Goal: Task Accomplishment & Management: Use online tool/utility

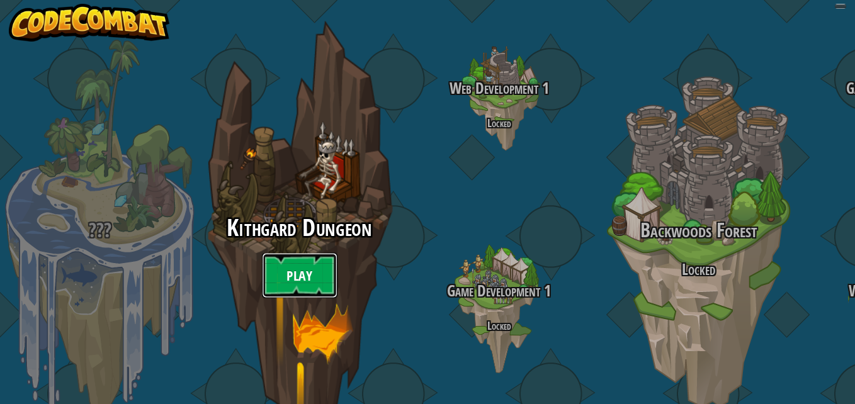
click at [313, 261] on link "Play" at bounding box center [300, 275] width 76 height 45
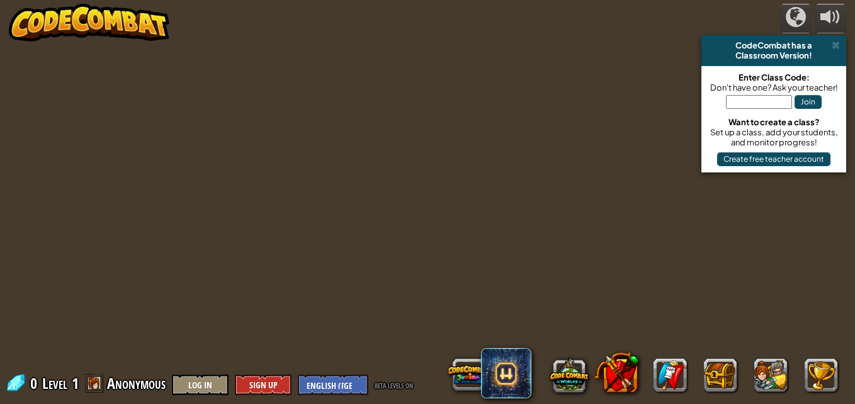
click at [314, 263] on div "powered by CodeCombat has a Classroom Version! Enter Class Code: Don't have one…" at bounding box center [427, 202] width 855 height 404
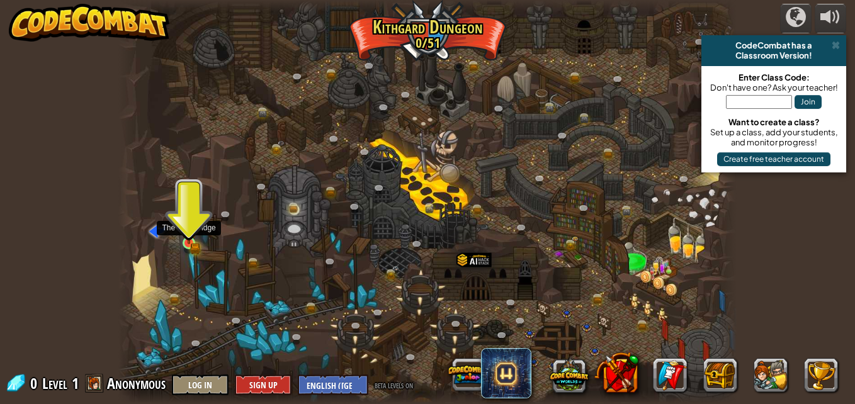
click at [185, 231] on img at bounding box center [188, 228] width 9 height 9
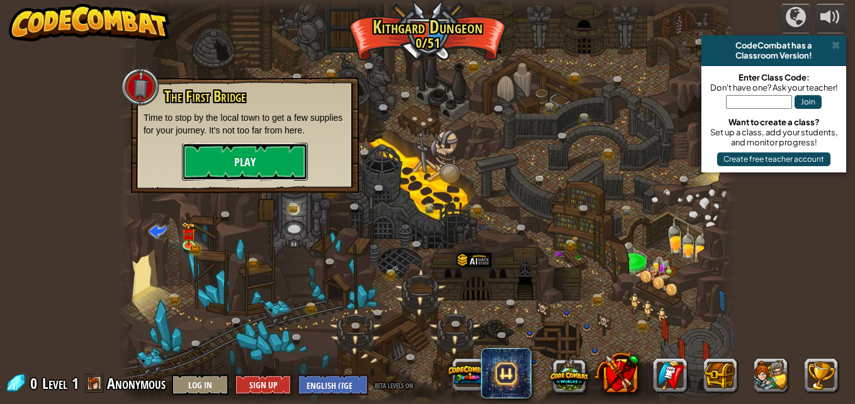
click at [237, 164] on button "Play" at bounding box center [245, 162] width 126 height 38
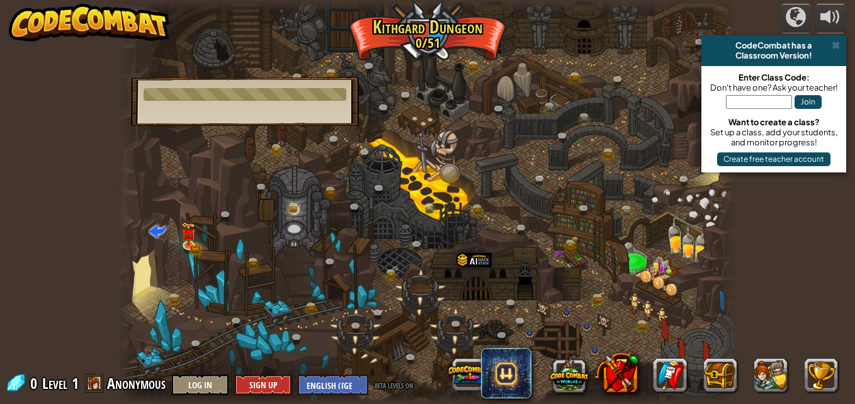
click at [142, 273] on div at bounding box center [427, 202] width 618 height 404
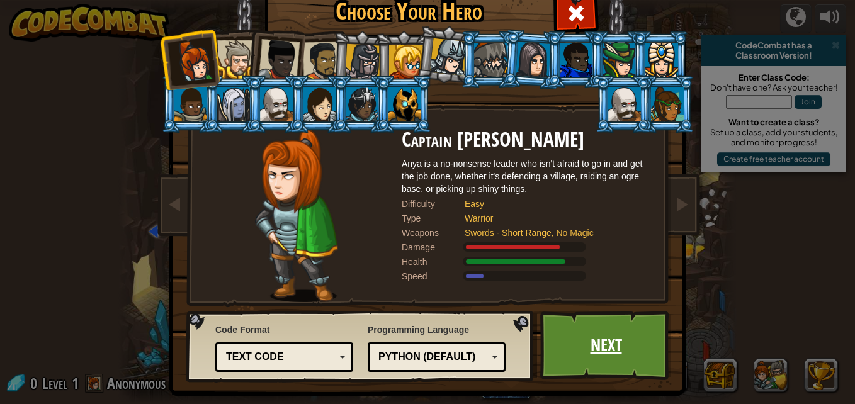
click at [600, 340] on link "Next" at bounding box center [606, 345] width 132 height 69
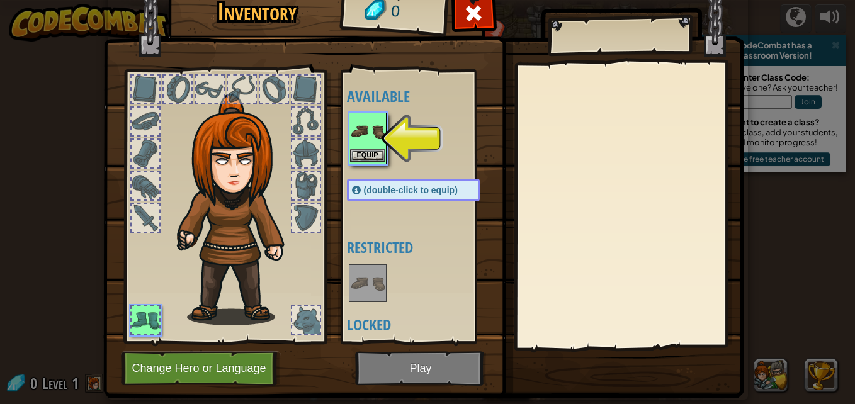
click at [368, 138] on img at bounding box center [367, 131] width 35 height 35
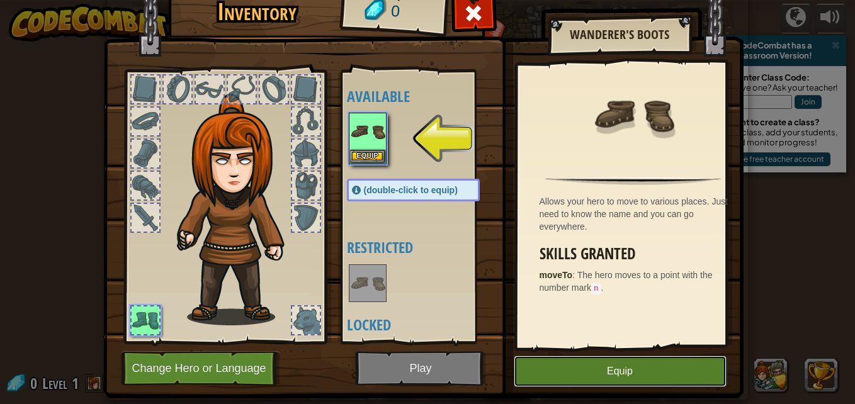
click at [599, 376] on button "Equip" at bounding box center [620, 371] width 213 height 31
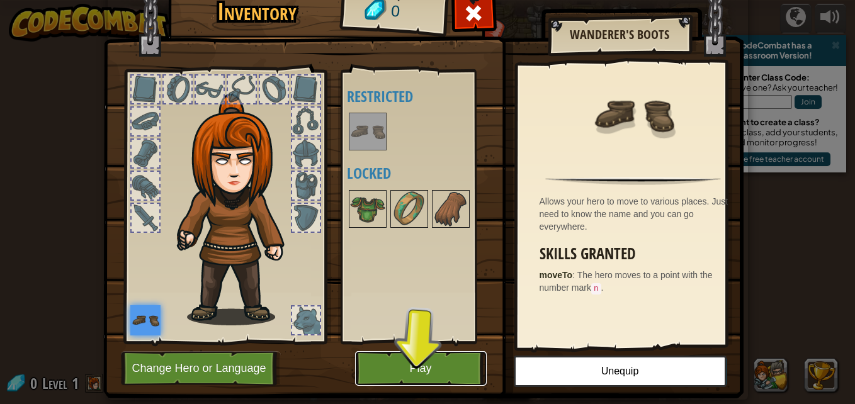
click at [426, 381] on button "Play" at bounding box center [421, 368] width 132 height 35
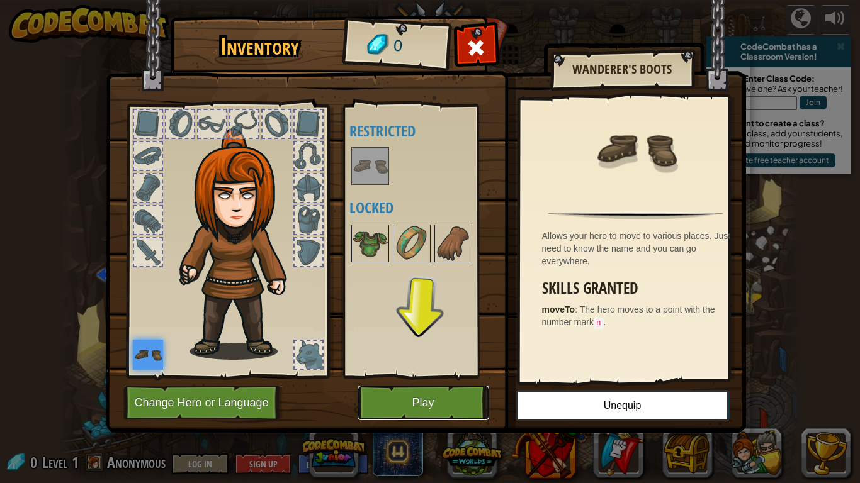
click at [413, 403] on button "Play" at bounding box center [423, 403] width 132 height 35
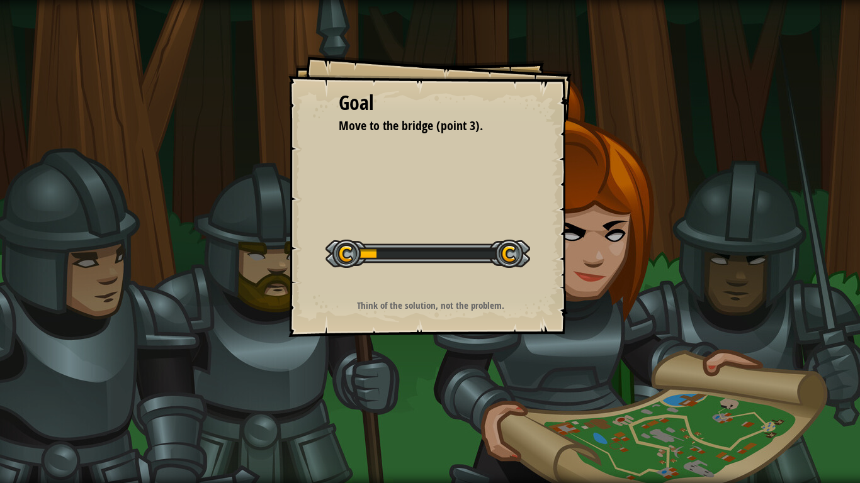
click at [494, 256] on div at bounding box center [427, 254] width 205 height 28
click at [449, 317] on div "Goal Move to the bridge (point 3). Start Level Error loading from server. Try r…" at bounding box center [429, 195] width 283 height 283
click at [508, 254] on div at bounding box center [427, 254] width 205 height 28
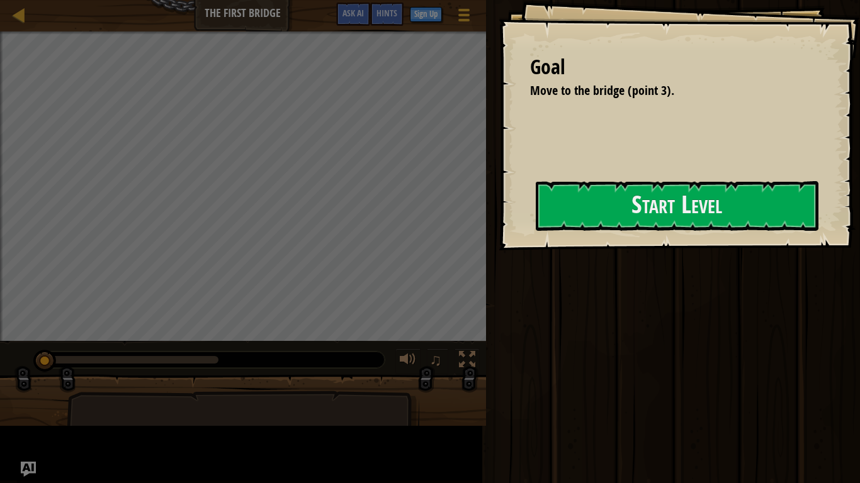
click at [498, 249] on div "Goal Move to the bridge (point 3). Start Level Error loading from server. Try r…" at bounding box center [678, 125] width 361 height 250
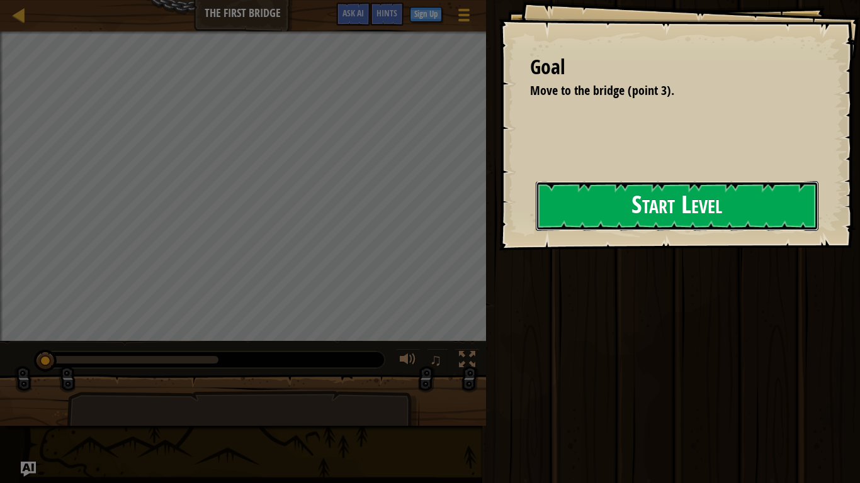
click at [694, 196] on button "Start Level" at bounding box center [677, 206] width 283 height 50
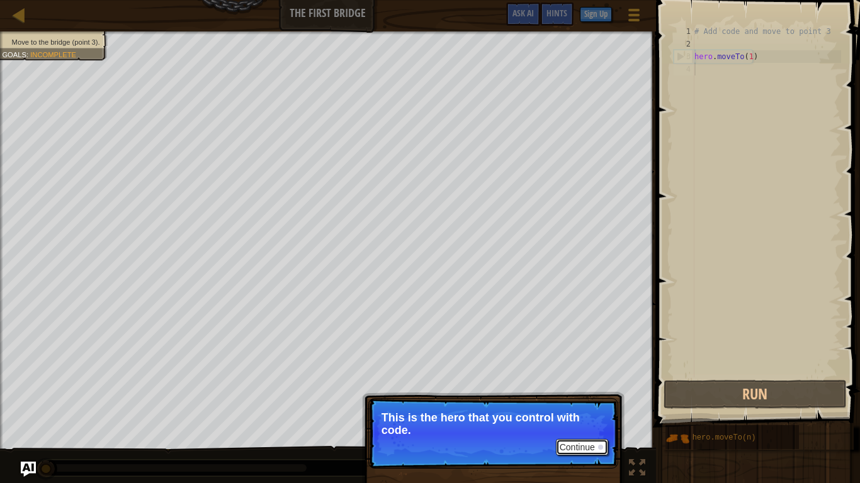
click at [578, 403] on button "Continue" at bounding box center [582, 447] width 52 height 16
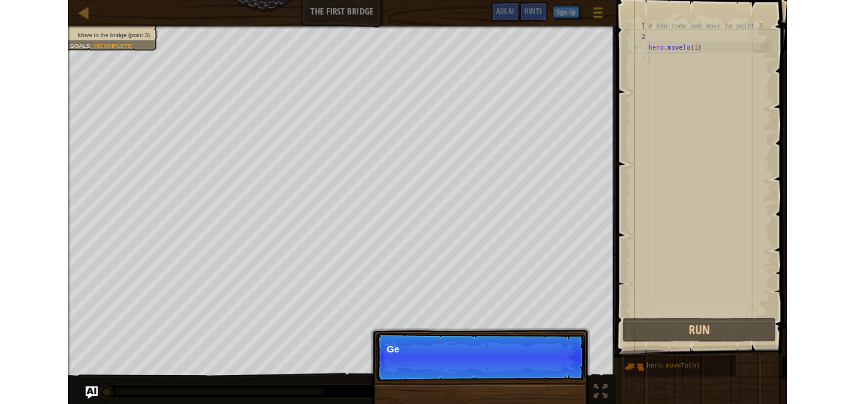
scroll to position [6, 0]
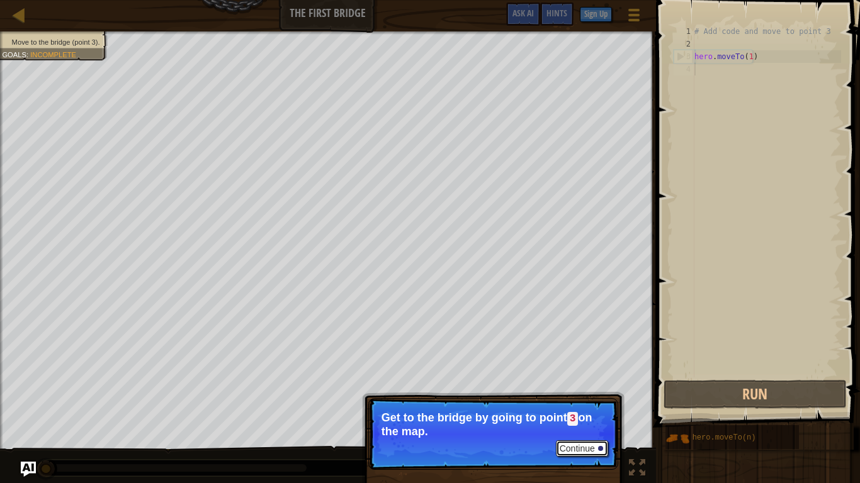
click at [581, 403] on button "Continue" at bounding box center [582, 449] width 52 height 16
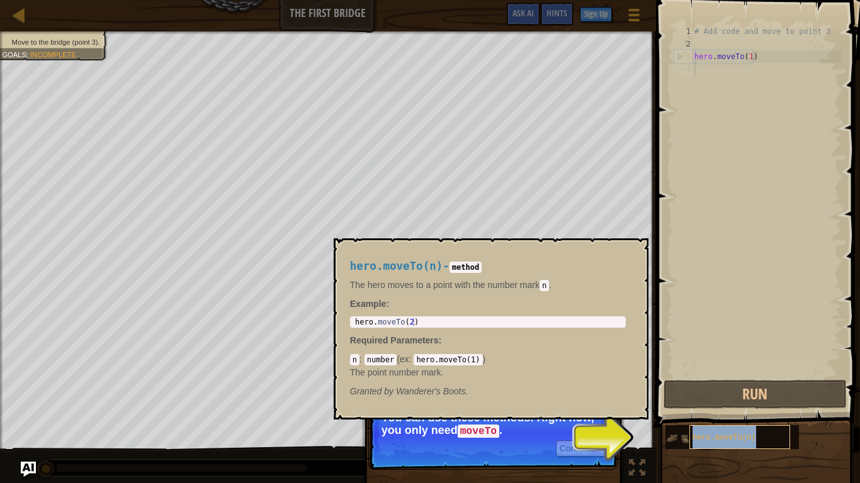
click at [712, 403] on span "hero.moveTo(n)" at bounding box center [724, 438] width 64 height 9
click at [765, 403] on div "hero.moveTo(n)" at bounding box center [739, 437] width 101 height 24
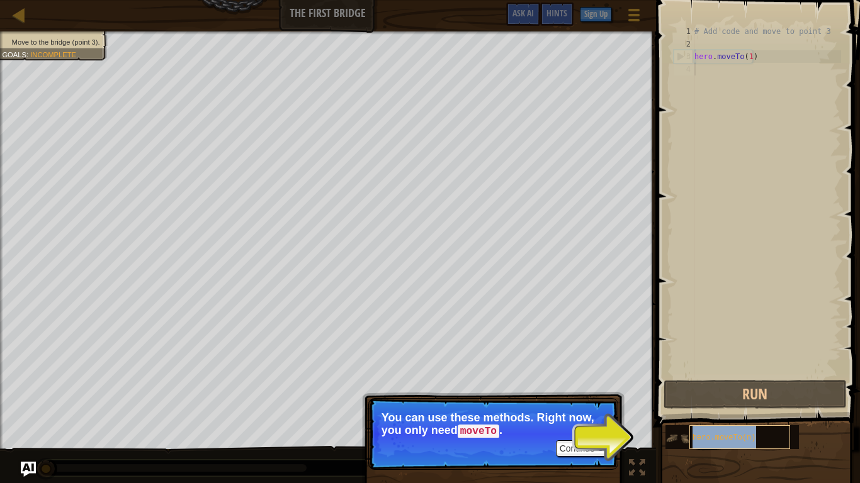
click at [763, 403] on div "hero.moveTo(n)" at bounding box center [739, 437] width 101 height 24
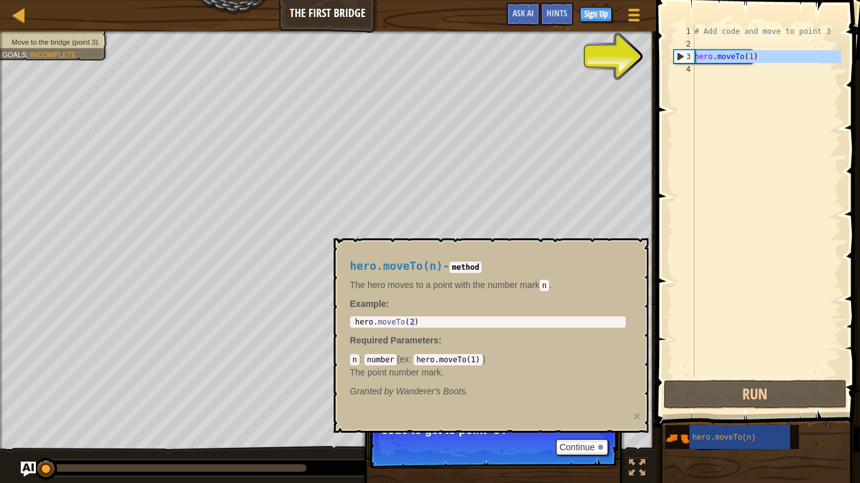
click at [694, 55] on div "3" at bounding box center [684, 56] width 20 height 13
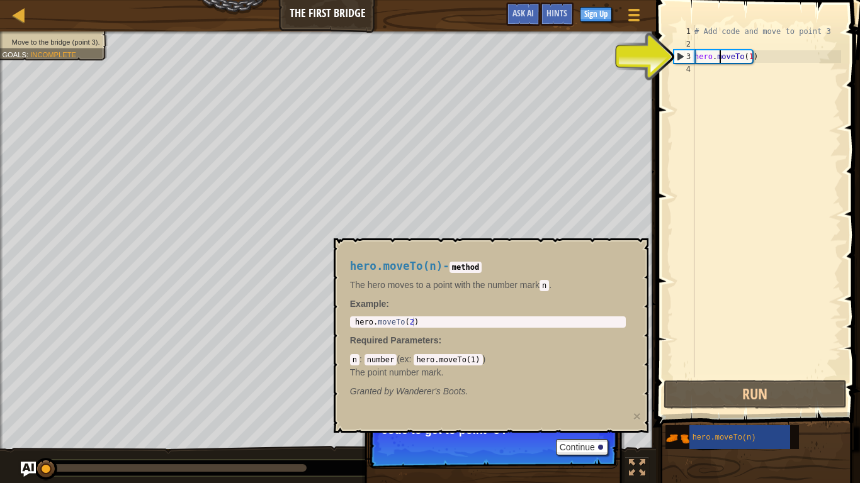
click at [717, 57] on div "# Add code and move to point 3 hero . moveTo ( 1 )" at bounding box center [766, 214] width 149 height 378
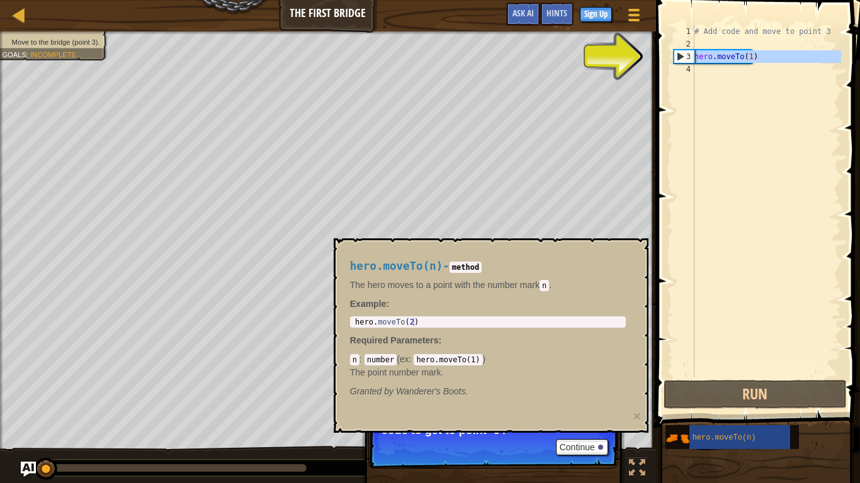
click at [676, 52] on div "3" at bounding box center [684, 56] width 20 height 13
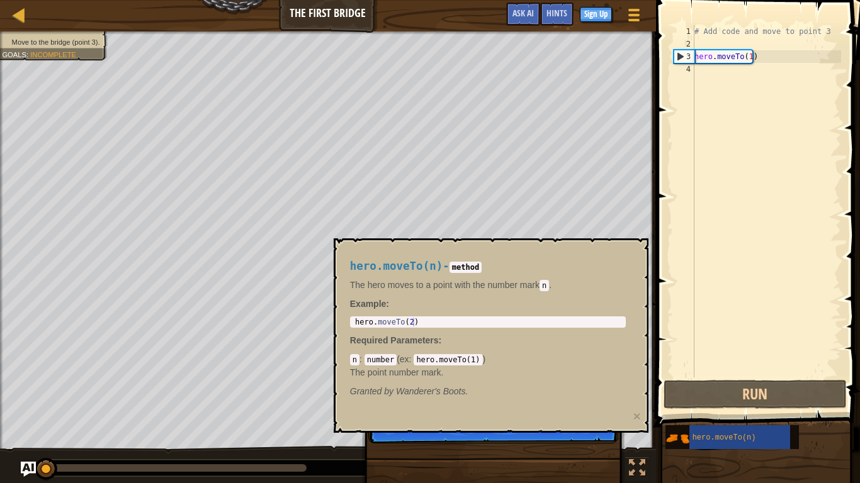
click at [680, 53] on div "3" at bounding box center [684, 56] width 20 height 13
type textarea "hero.moveTo(1)"
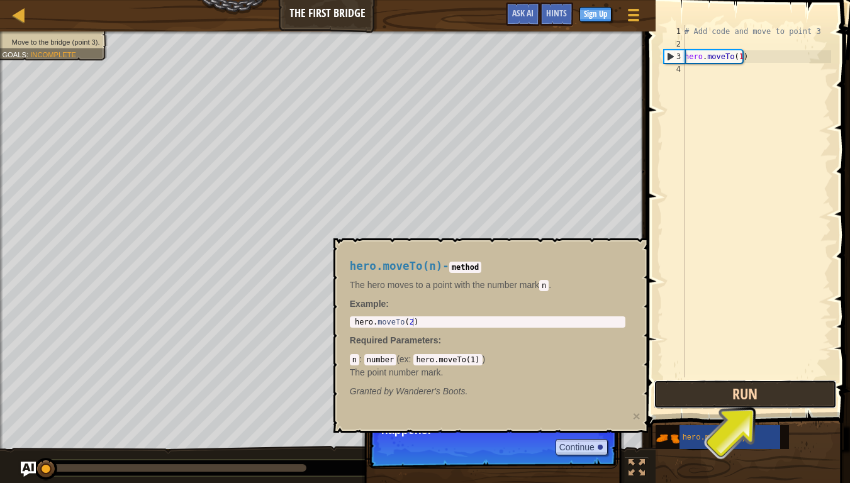
click at [745, 398] on button "Run" at bounding box center [745, 394] width 183 height 29
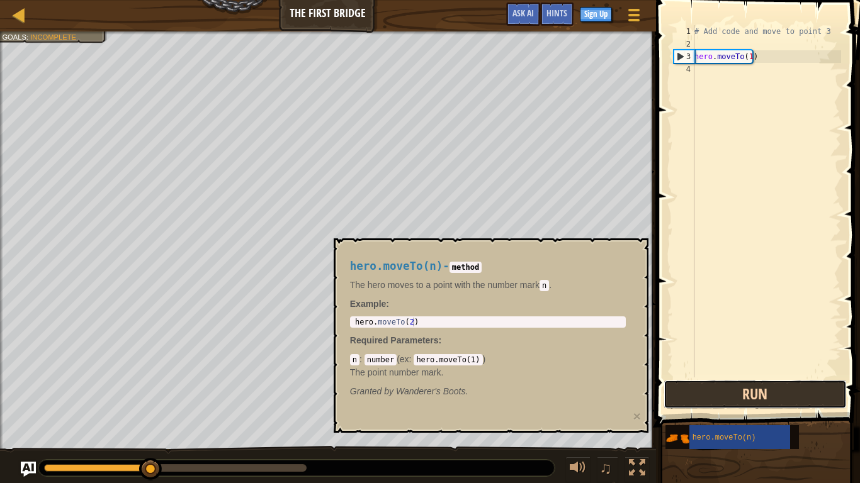
click at [701, 396] on button "Run" at bounding box center [754, 394] width 183 height 29
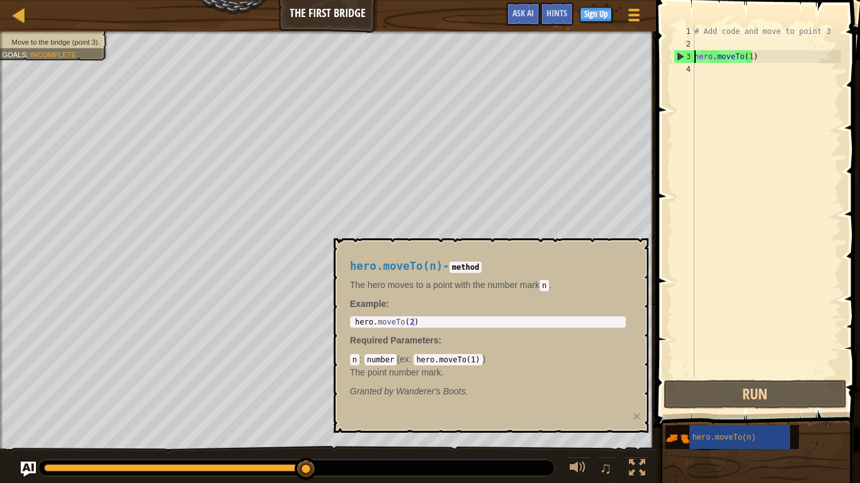
click at [768, 377] on div "# Add code and move to point 3 hero . moveTo ( 1 )" at bounding box center [766, 214] width 149 height 378
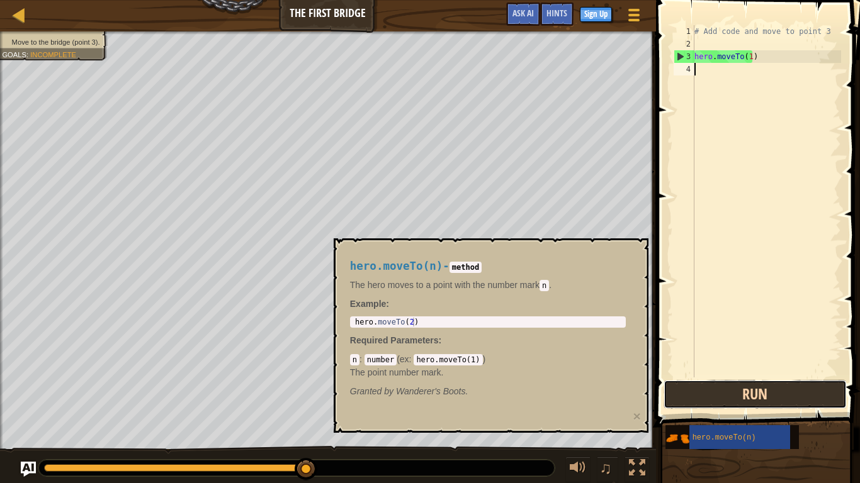
click at [769, 398] on button "Run" at bounding box center [754, 394] width 183 height 29
click at [801, 402] on button "Run" at bounding box center [754, 394] width 183 height 29
click at [830, 391] on button "Run" at bounding box center [754, 394] width 183 height 29
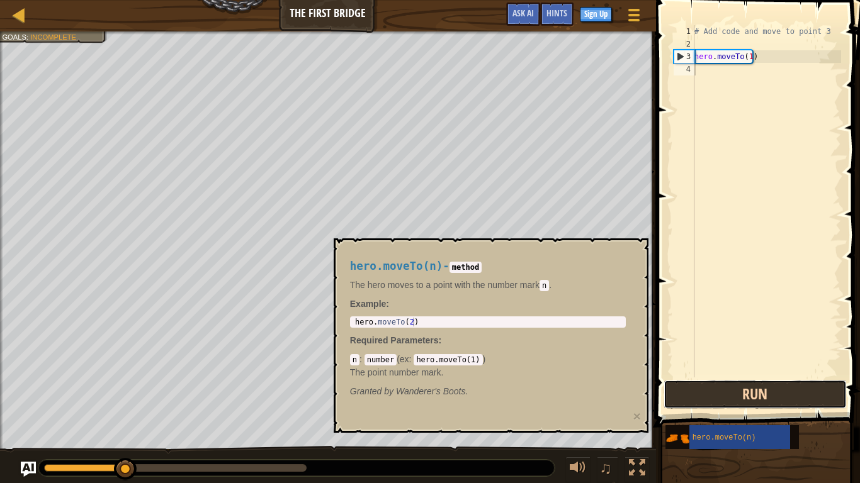
click at [830, 388] on button "Run" at bounding box center [754, 394] width 183 height 29
click at [830, 388] on button "Running" at bounding box center [754, 394] width 183 height 29
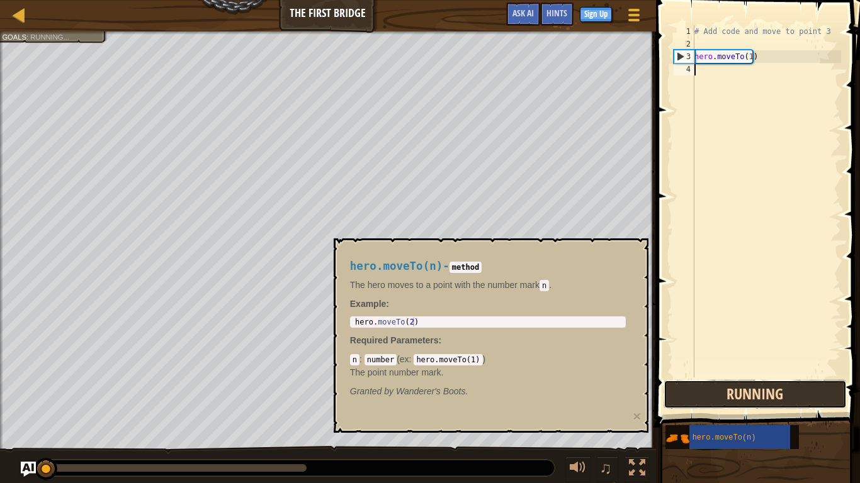
click at [830, 388] on button "Running" at bounding box center [754, 394] width 183 height 29
click at [830, 388] on button "Run" at bounding box center [754, 394] width 183 height 29
click at [830, 388] on button "Running" at bounding box center [754, 394] width 183 height 29
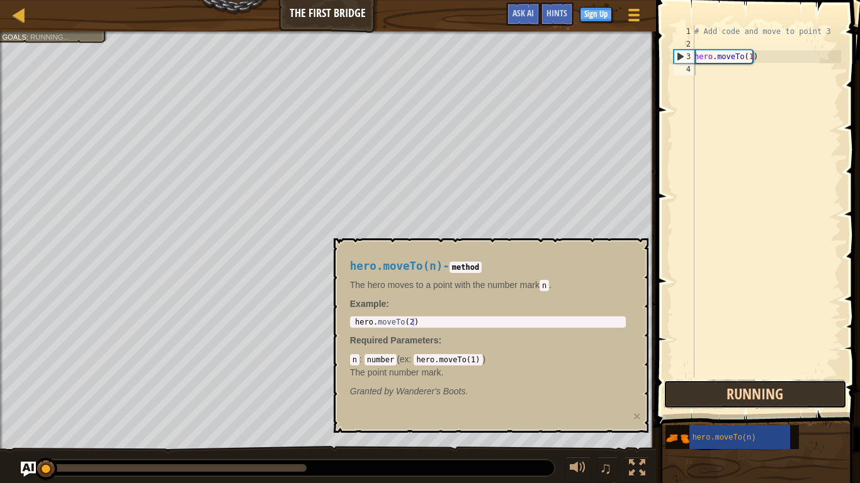
click at [830, 388] on button "Running" at bounding box center [754, 394] width 183 height 29
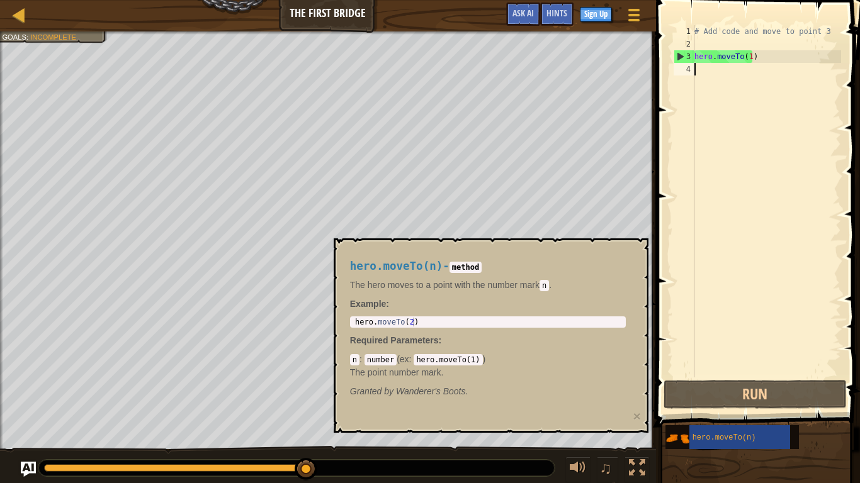
click at [23, 24] on div "Map The First Bridge Game Menu Done Sign Up Hints Ask AI" at bounding box center [328, 15] width 656 height 31
click at [22, 13] on div at bounding box center [19, 15] width 16 height 16
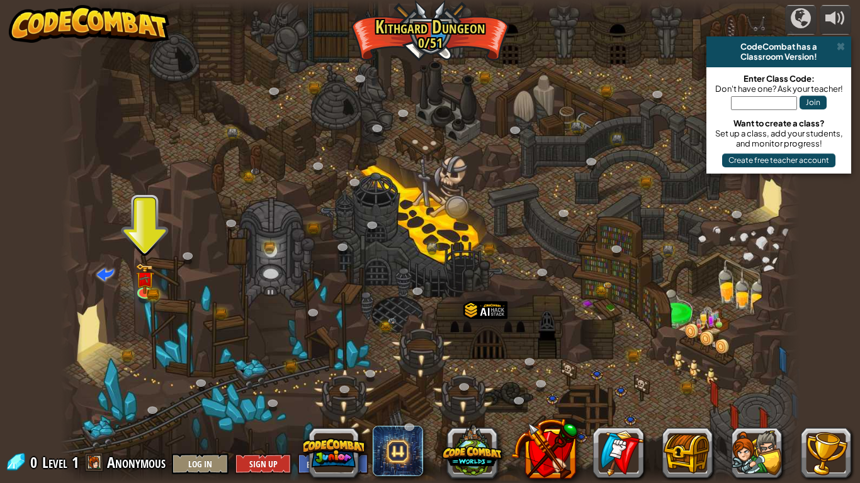
click at [5, 0] on div "powered by CodeCombat has a Classroom Version! Enter Class Code: Don't have one…" at bounding box center [430, 241] width 860 height 483
